Goal: Task Accomplishment & Management: Complete application form

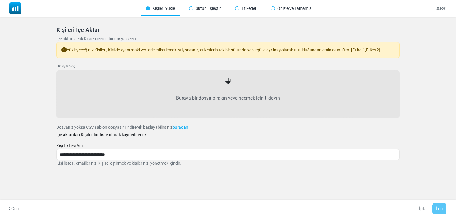
click at [227, 93] on label "Buraya bir dosya bırakın veya seçmek için tıklayın" at bounding box center [228, 98] width 330 height 26
click at [0, 0] on input "Buraya bir dosya bırakın veya seçmek için tıklayın" at bounding box center [0, 0] width 0 height 0
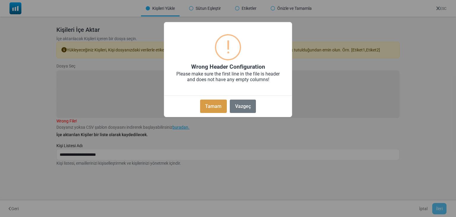
click at [218, 107] on button "Tamam" at bounding box center [213, 106] width 27 height 13
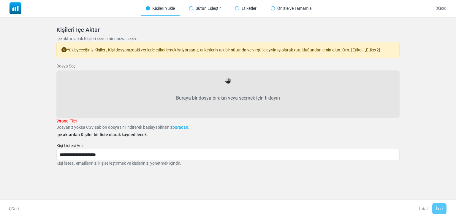
click at [227, 83] on icon at bounding box center [227, 80] width 5 height 5
click at [64, 118] on label "Wrong File!" at bounding box center [66, 121] width 20 height 6
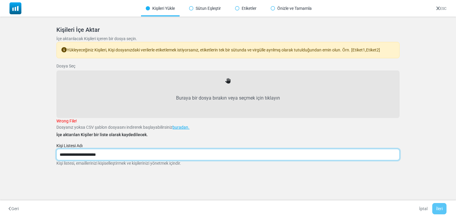
click at [115, 152] on input "**********" at bounding box center [227, 154] width 343 height 11
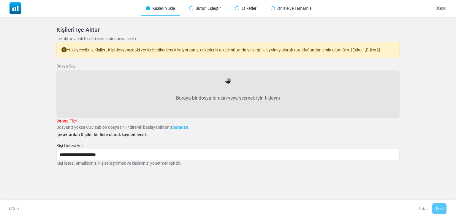
click at [228, 79] on icon at bounding box center [227, 80] width 5 height 5
click at [178, 44] on div "Yükleyeceğiniz Kişileri, Kişi dosyanızdaki verilerle etiketlemek istiyorsanız, …" at bounding box center [227, 50] width 343 height 16
click at [178, 47] on div "Yükleyeceğiniz Kişileri, Kişi dosyanızdaki verilerle etiketlemek istiyorsanız, …" at bounding box center [227, 50] width 343 height 16
click at [227, 83] on icon at bounding box center [227, 80] width 5 height 5
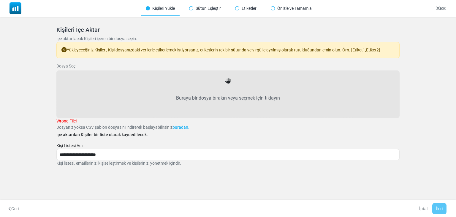
click at [226, 80] on icon at bounding box center [227, 80] width 5 height 5
drag, startPoint x: 226, startPoint y: 80, endPoint x: 209, endPoint y: 102, distance: 28.2
click at [209, 102] on label "Buraya bir dosya bırakın veya seçmek için tıklayın" at bounding box center [228, 98] width 330 height 26
click at [0, 0] on input "Buraya bir dosya bırakın veya seçmek için tıklayın" at bounding box center [0, 0] width 0 height 0
type input "**********"
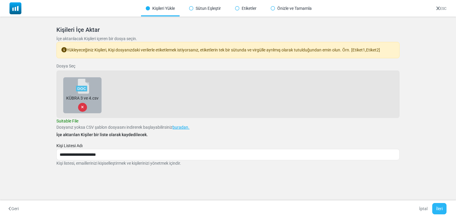
click at [438, 209] on button "İleri" at bounding box center [440, 208] width 14 height 11
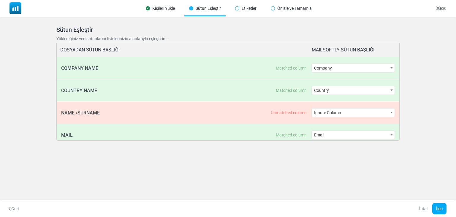
click at [366, 112] on span "Ignore Column" at bounding box center [353, 112] width 83 height 8
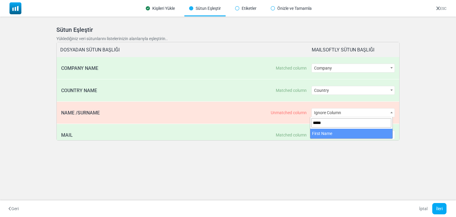
type input "*****"
select select "**********"
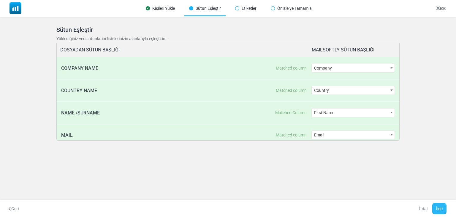
click at [440, 205] on button "İleri" at bounding box center [440, 208] width 14 height 11
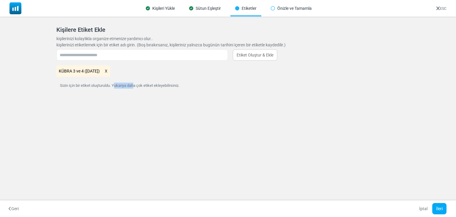
click at [113, 133] on div "Kişileri Yükle Sütun Eşleştir Etiketler Önizle ve Tamamla ESC Kişileri İçe Akta…" at bounding box center [228, 108] width 456 height 217
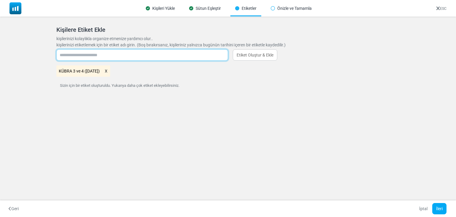
click at [77, 58] on input "text" at bounding box center [142, 54] width 172 height 11
type input "*********"
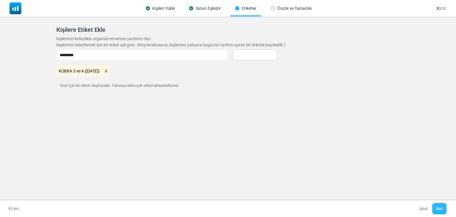
click at [441, 208] on button "İleri" at bounding box center [440, 208] width 14 height 11
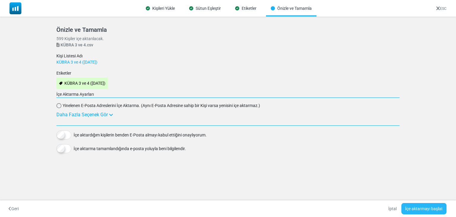
click at [441, 208] on button "İçe aktarmayı başlat" at bounding box center [424, 208] width 45 height 11
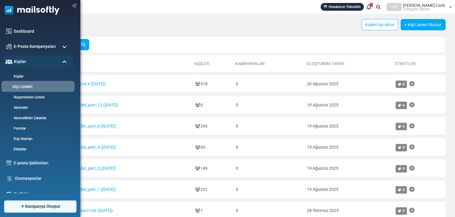
click at [25, 84] on link "Kişi Listeleri" at bounding box center [36, 87] width 71 height 6
click at [15, 76] on link "Kişiler" at bounding box center [36, 77] width 71 height 6
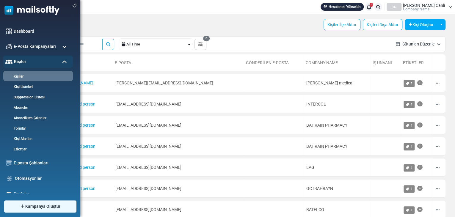
click at [39, 23] on div "Dashboard E-Posta Kampanyaları Kampanyalar Gönderici İtibarı Kişiler Kişiler Ki…" at bounding box center [40, 105] width 80 height 175
click at [18, 74] on link "Kişiler" at bounding box center [36, 77] width 71 height 6
click at [19, 85] on link "Kişi Listeleri" at bounding box center [36, 87] width 71 height 6
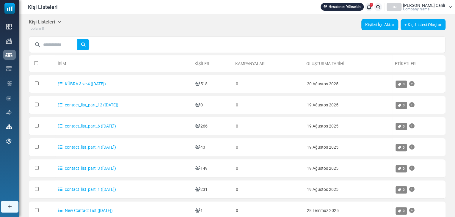
click at [369, 22] on link "Kişileri İçe Aktar" at bounding box center [379, 24] width 37 height 11
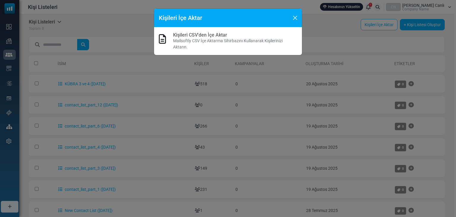
click at [194, 38] on p "Mailsoftly CSV İçe Aktarma Sihirbazını Kullanarak Kişilerinizi Aktarın." at bounding box center [235, 44] width 124 height 12
click at [193, 35] on link "Kişileri CSV'den İçe Aktar" at bounding box center [200, 35] width 54 height 6
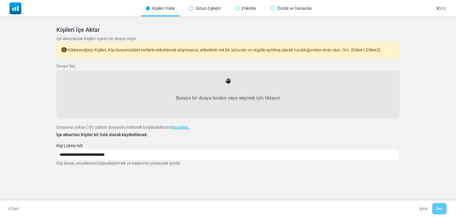
click at [226, 78] on icon at bounding box center [227, 80] width 5 height 5
click at [229, 80] on icon at bounding box center [227, 80] width 5 height 5
click at [226, 94] on label "Buraya bir dosya bırakın veya seçmek için tıklayın" at bounding box center [228, 98] width 330 height 26
click at [0, 0] on input "Buraya bir dosya bırakın veya seçmek için tıklayın" at bounding box center [0, 0] width 0 height 0
type input "**********"
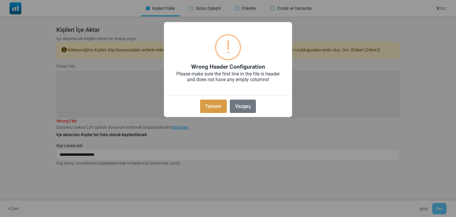
click at [214, 108] on button "Tamam" at bounding box center [213, 106] width 27 height 13
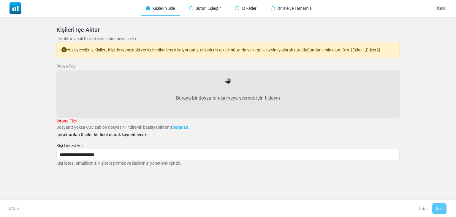
click at [229, 82] on icon at bounding box center [227, 80] width 5 height 5
click at [227, 90] on label "Buraya bir dosya bırakın veya seçmek için tıklayın" at bounding box center [228, 98] width 330 height 26
click at [225, 94] on label "Buraya bir dosya bırakın veya seçmek için tıklayın" at bounding box center [228, 98] width 330 height 26
click at [0, 0] on input "Buraya bir dosya bırakın veya seçmek için tıklayın" at bounding box center [0, 0] width 0 height 0
click at [221, 89] on label "Buraya bir dosya bırakın veya seçmek için tıklayın" at bounding box center [228, 98] width 330 height 26
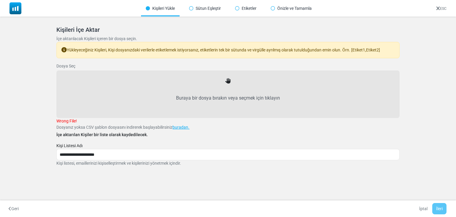
click at [0, 0] on input "Buraya bir dosya bırakın veya seçmek için tıklayın" at bounding box center [0, 0] width 0 height 0
click at [232, 100] on label "Buraya bir dosya bırakın veya seçmek için tıklayın" at bounding box center [228, 98] width 330 height 26
click at [0, 0] on input "Buraya bir dosya bırakın veya seçmek için tıklayın" at bounding box center [0, 0] width 0 height 0
type input "**********"
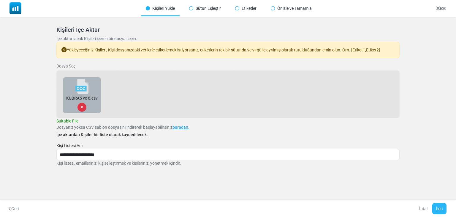
click at [442, 207] on button "İleri" at bounding box center [440, 208] width 14 height 11
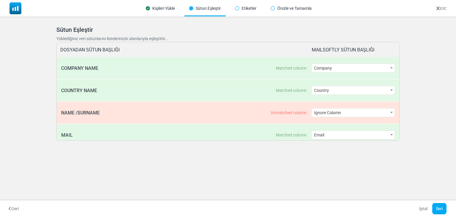
click at [341, 112] on span "Ignore Column" at bounding box center [353, 112] width 83 height 8
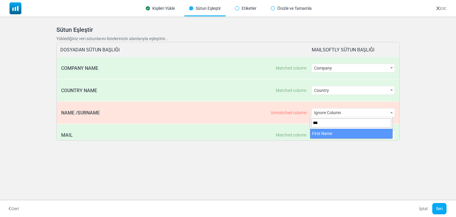
type input "***"
select select "**********"
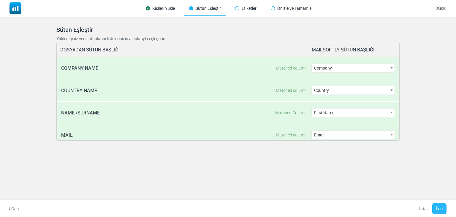
click at [442, 209] on button "İleri" at bounding box center [440, 208] width 14 height 11
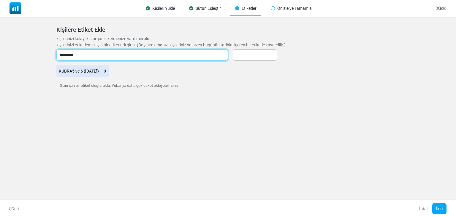
click at [77, 55] on input "*********" at bounding box center [142, 54] width 172 height 11
type input "*********"
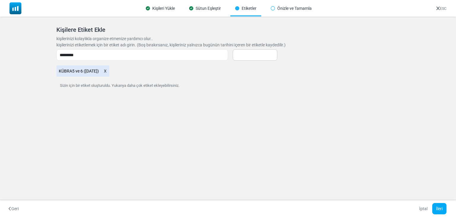
click at [447, 209] on div "İptal İleri" at bounding box center [434, 208] width 36 height 11
click at [442, 209] on button "İleri" at bounding box center [440, 208] width 14 height 11
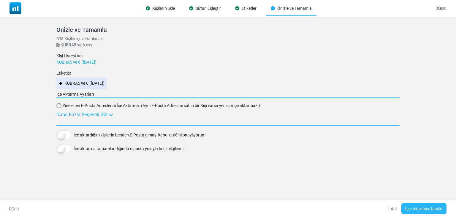
click at [415, 205] on button "İçe aktarmayı başlat" at bounding box center [424, 208] width 45 height 11
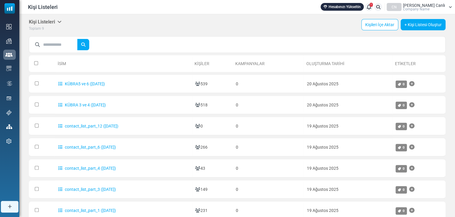
click at [139, 140] on td "contact_list_part_6 ([DATE])" at bounding box center [123, 147] width 137 height 18
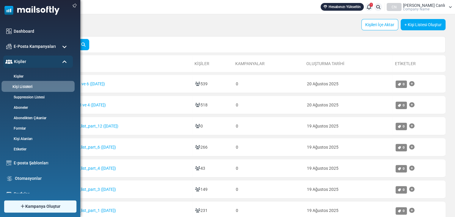
click at [22, 84] on link "Kişi Listeleri" at bounding box center [36, 87] width 71 height 6
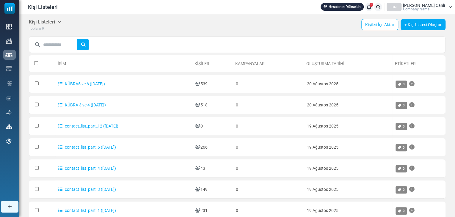
click at [156, 47] on div at bounding box center [237, 44] width 416 height 17
click at [378, 23] on link "Kişileri İçe Aktar" at bounding box center [379, 24] width 37 height 11
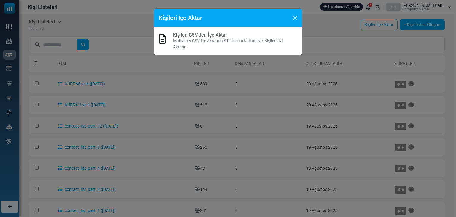
click at [202, 34] on link "Kişileri CSV'den İçe Aktar" at bounding box center [200, 35] width 54 height 6
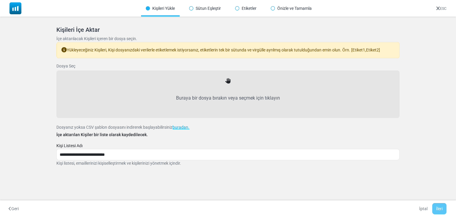
click at [229, 87] on label "Buraya bir dosya bırakın veya seçmek için tıklayın" at bounding box center [228, 98] width 330 height 26
click at [0, 0] on input "Buraya bir dosya bırakın veya seçmek için tıklayın" at bounding box center [0, 0] width 0 height 0
type input "**********"
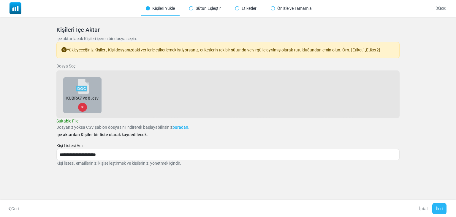
click at [439, 207] on button "İleri" at bounding box center [440, 208] width 14 height 11
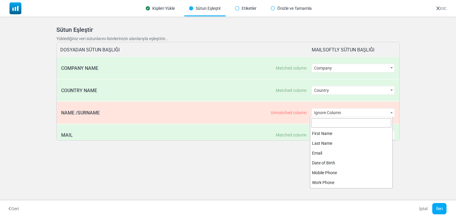
click at [359, 113] on span "Ignore Column" at bounding box center [353, 112] width 83 height 8
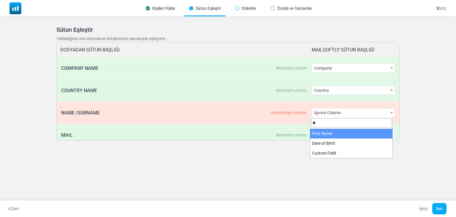
type input "*"
select select "**********"
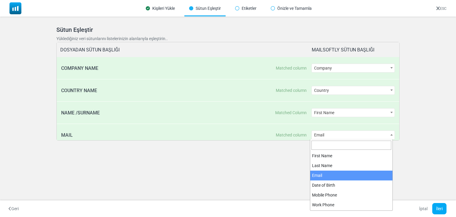
click at [328, 132] on span "Email" at bounding box center [353, 135] width 83 height 8
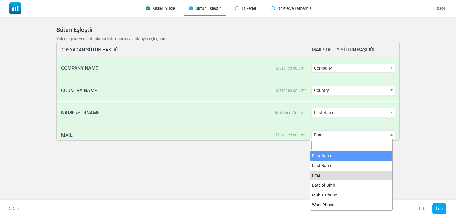
click at [237, 162] on div "Kişileri Yükle Sütun Eşleştir Etiketler Önizle ve Tamamla ESC Kişileri İçe Akta…" at bounding box center [228, 108] width 456 height 217
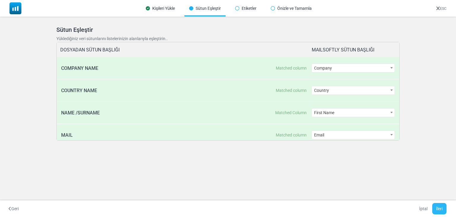
click at [442, 207] on button "İleri" at bounding box center [440, 208] width 14 height 11
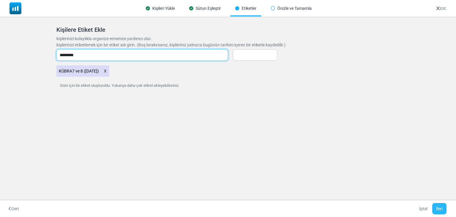
type input "*********"
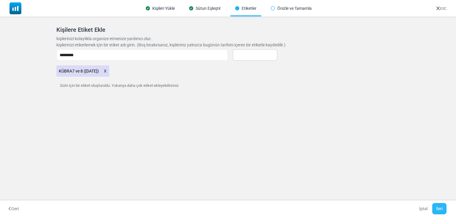
click at [436, 205] on button "İleri" at bounding box center [440, 208] width 14 height 11
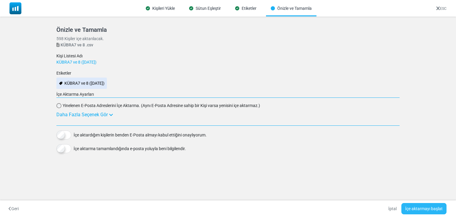
click at [419, 207] on button "İçe aktarmayı başlat" at bounding box center [424, 208] width 45 height 11
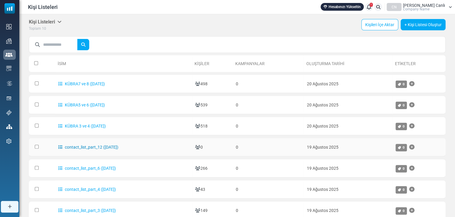
click at [87, 145] on link "contact_list_part_12 (8/19/2025)" at bounding box center [88, 147] width 60 height 5
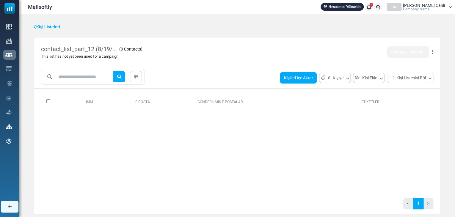
click at [294, 78] on button "Kişileri İçe Aktar" at bounding box center [298, 77] width 37 height 11
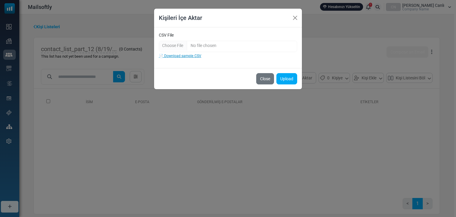
click at [178, 54] on link "📄 Download sample CSV" at bounding box center [180, 56] width 42 height 4
click at [172, 47] on input "CSV File" at bounding box center [228, 46] width 138 height 11
type input "**********"
click at [286, 78] on button "Upload" at bounding box center [287, 78] width 21 height 11
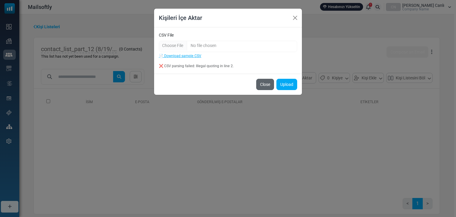
click at [260, 84] on button "Close" at bounding box center [265, 84] width 18 height 11
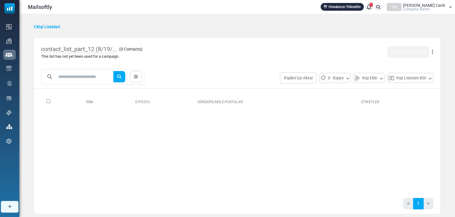
click at [266, 83] on div "**********" at bounding box center [237, 78] width 406 height 18
click at [301, 74] on button "Kişileri İçe Aktar" at bounding box center [298, 77] width 37 height 11
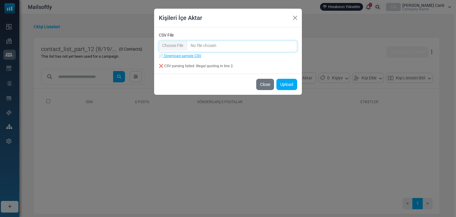
click at [171, 44] on input "CSV File" at bounding box center [228, 46] width 138 height 11
click at [285, 85] on button "Upload" at bounding box center [287, 84] width 21 height 11
click at [288, 84] on button "Upload" at bounding box center [287, 84] width 21 height 11
click at [285, 82] on button "Upload" at bounding box center [287, 84] width 21 height 11
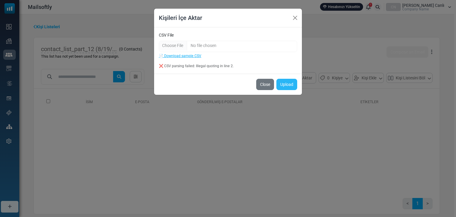
click at [285, 82] on button "Upload" at bounding box center [287, 84] width 21 height 11
click at [284, 84] on button "Upload" at bounding box center [287, 84] width 21 height 11
click at [268, 82] on button "Close" at bounding box center [265, 84] width 18 height 11
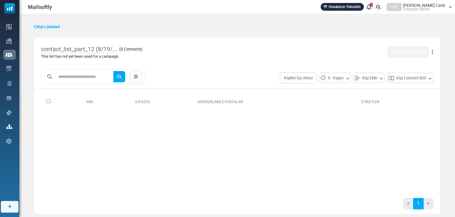
click at [35, 26] on icon at bounding box center [35, 27] width 3 height 4
